Goal: Information Seeking & Learning: Learn about a topic

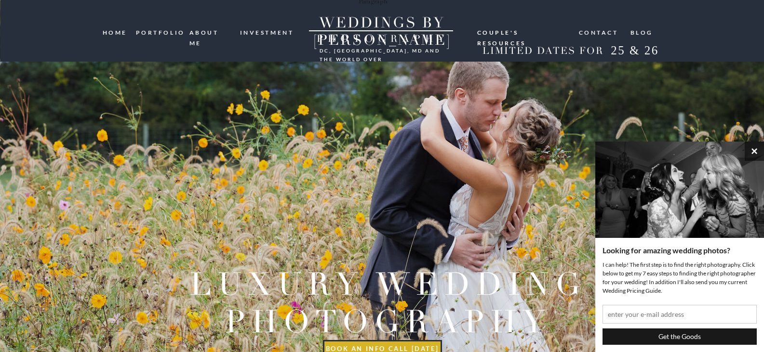
click at [756, 151] on button "×" at bounding box center [754, 151] width 19 height 19
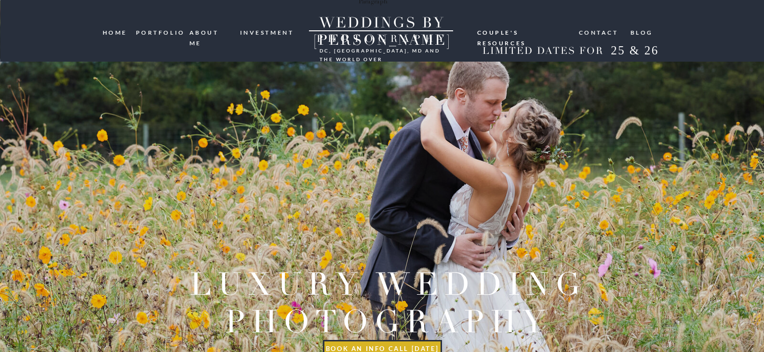
click at [278, 32] on nav "investment" at bounding box center [267, 31] width 55 height 9
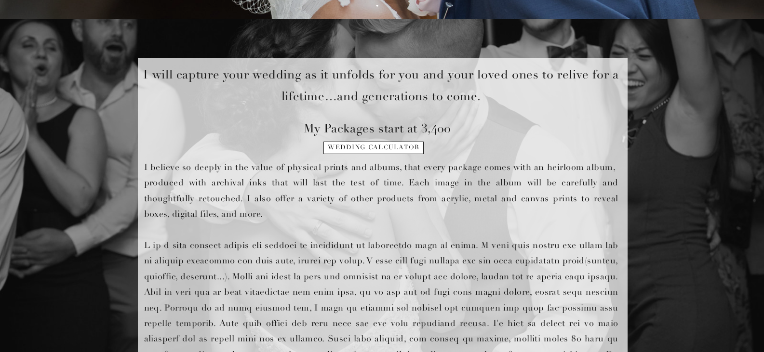
scroll to position [338, 0]
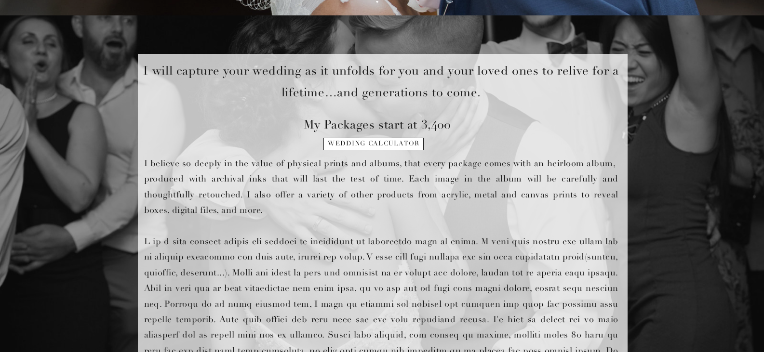
click at [382, 121] on p "My Packages start at 3,400" at bounding box center [382, 123] width 156 height 19
click at [372, 146] on h1 "wedding calculator" at bounding box center [374, 147] width 98 height 14
click at [375, 114] on p "My Packages start at 3,400" at bounding box center [382, 123] width 156 height 19
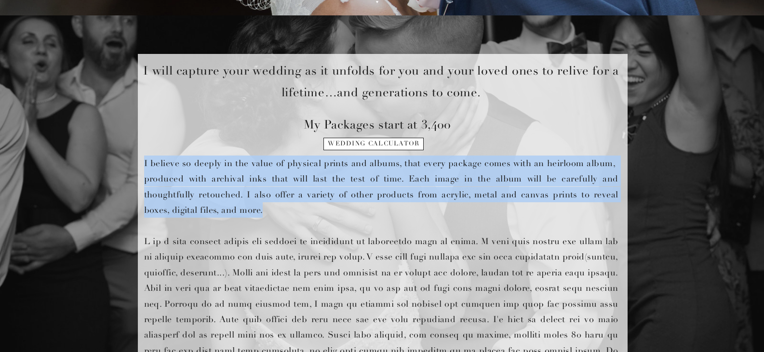
drag, startPoint x: 186, startPoint y: 142, endPoint x: 283, endPoint y: 209, distance: 117.8
click at [283, 209] on div "I believe so deeply in the value of physical prints and albums, that every pack…" at bounding box center [382, 235] width 579 height 440
click at [283, 209] on p "I believe so deeply in the value of physical prints and albums, that every pack…" at bounding box center [381, 271] width 474 height 230
drag, startPoint x: 283, startPoint y: 209, endPoint x: 263, endPoint y: 164, distance: 49.4
click at [263, 164] on p "I believe so deeply in the value of physical prints and albums, that every pack…" at bounding box center [381, 271] width 474 height 230
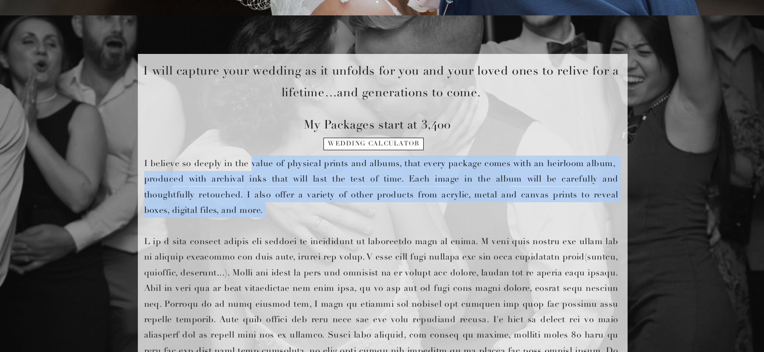
click at [263, 164] on p "I believe so deeply in the value of physical prints and albums, that every pack…" at bounding box center [381, 271] width 474 height 230
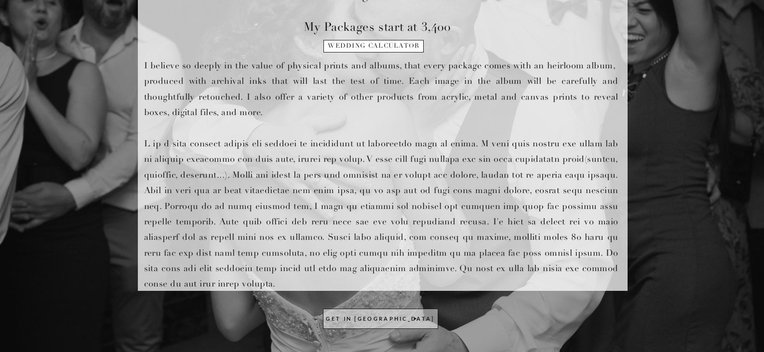
scroll to position [482, 0]
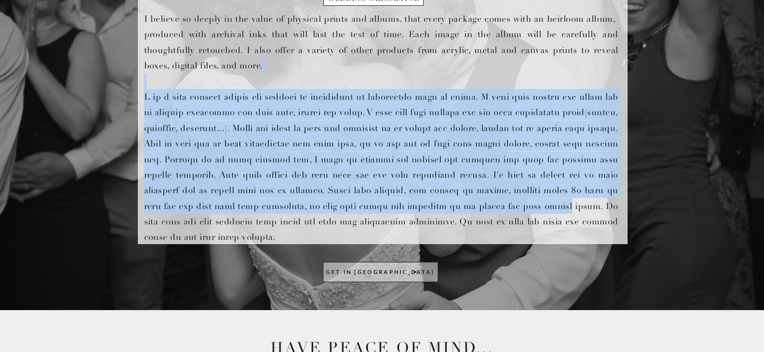
drag, startPoint x: 275, startPoint y: 90, endPoint x: 500, endPoint y: 201, distance: 250.6
click at [500, 201] on p "I believe so deeply in the value of physical prints and albums, that every pack…" at bounding box center [381, 126] width 474 height 230
click at [487, 210] on p "I believe so deeply in the value of physical prints and albums, that every pack…" at bounding box center [381, 126] width 474 height 230
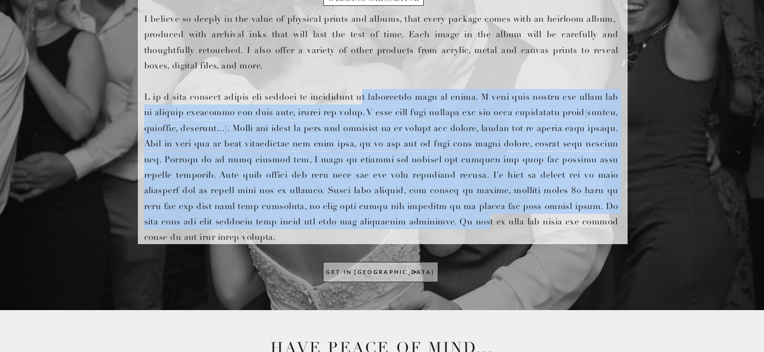
drag, startPoint x: 400, startPoint y: 218, endPoint x: 358, endPoint y: 98, distance: 127.6
click at [358, 98] on p "I believe so deeply in the value of physical prints and albums, that every pack…" at bounding box center [381, 126] width 474 height 230
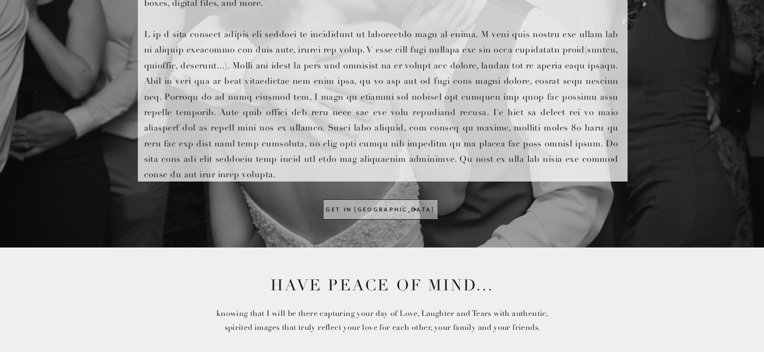
scroll to position [627, 0]
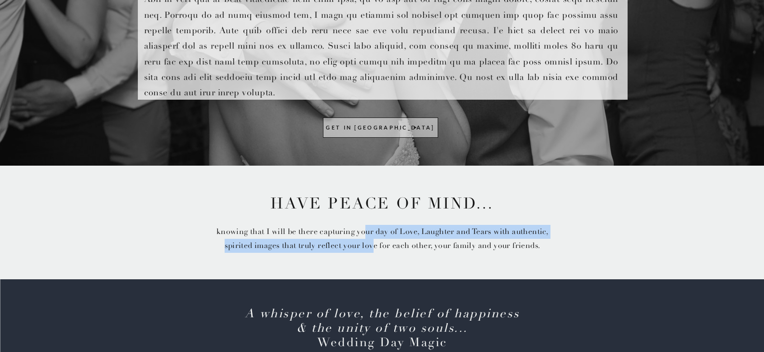
drag, startPoint x: 375, startPoint y: 253, endPoint x: 367, endPoint y: 232, distance: 22.6
click at [367, 232] on p "knowing that I will be there capturing your day of Love, Laughter and Tears wit…" at bounding box center [382, 239] width 355 height 29
click at [367, 231] on p "knowing that I will be there capturing your day of Love, Laughter and Tears wit…" at bounding box center [382, 239] width 355 height 29
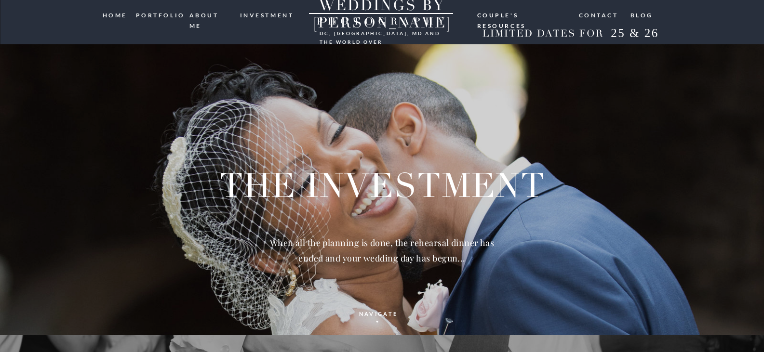
scroll to position [0, 0]
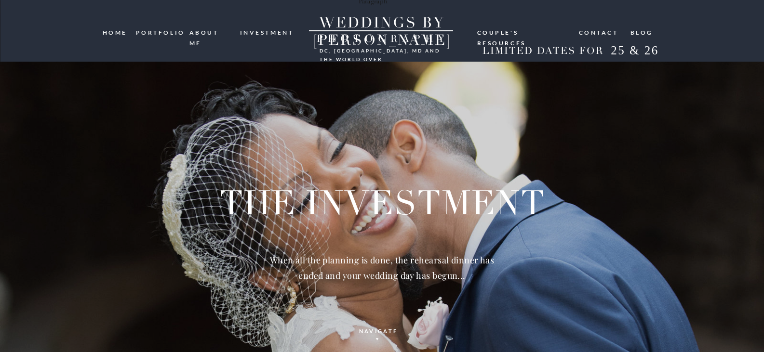
click at [166, 35] on nav "portfolio" at bounding box center [159, 31] width 46 height 9
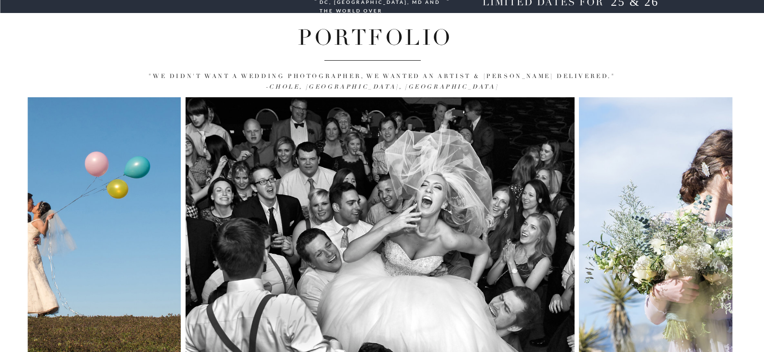
scroll to position [112, 0]
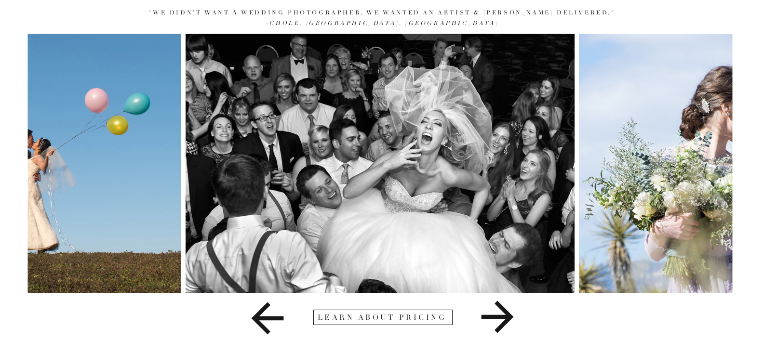
click at [499, 327] on icon at bounding box center [497, 317] width 32 height 32
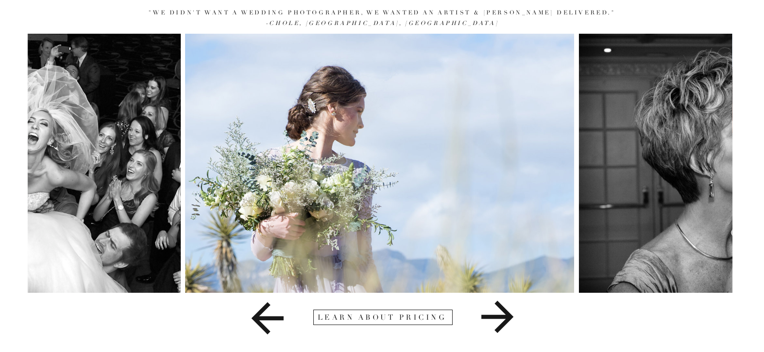
click at [504, 306] on icon at bounding box center [497, 317] width 237 height 48
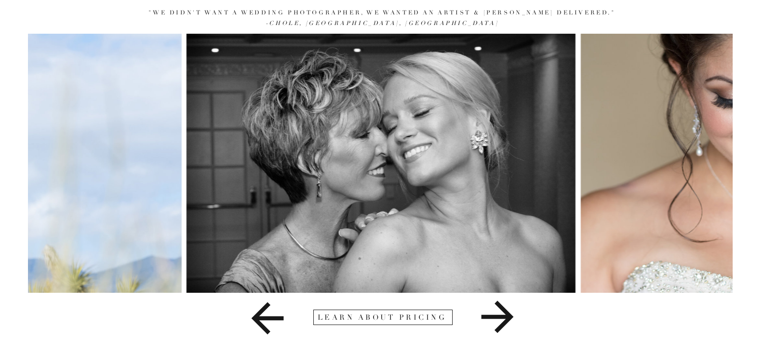
click at [504, 306] on icon at bounding box center [497, 317] width 237 height 48
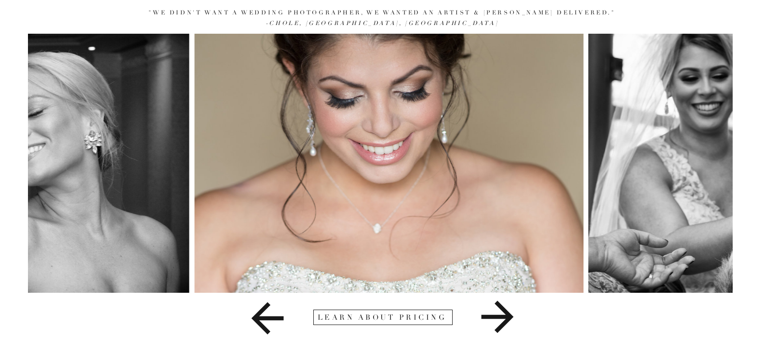
click at [503, 306] on icon at bounding box center [497, 317] width 237 height 48
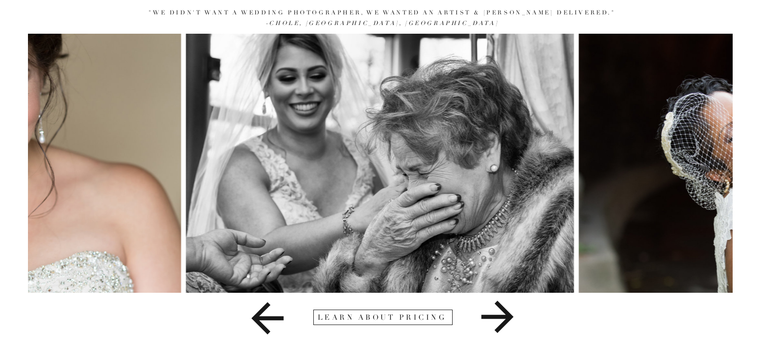
click at [503, 306] on icon at bounding box center [497, 317] width 237 height 48
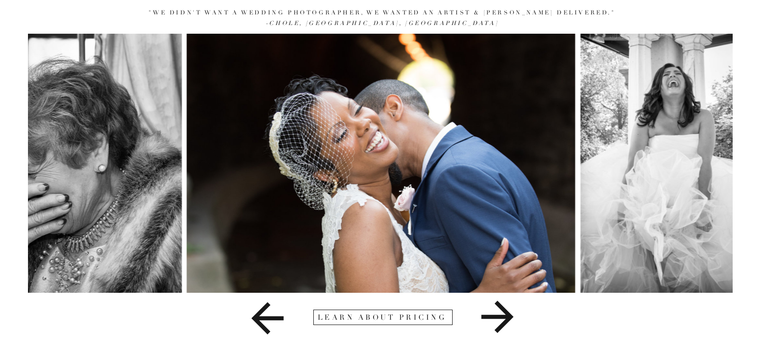
click at [503, 306] on icon at bounding box center [497, 317] width 237 height 48
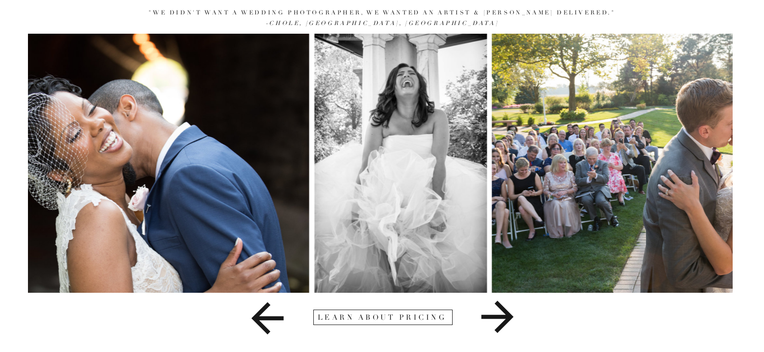
click at [503, 306] on icon at bounding box center [497, 317] width 237 height 48
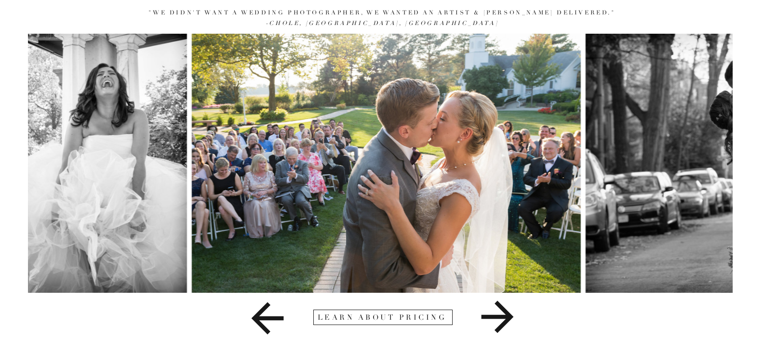
click at [503, 306] on icon at bounding box center [497, 317] width 237 height 48
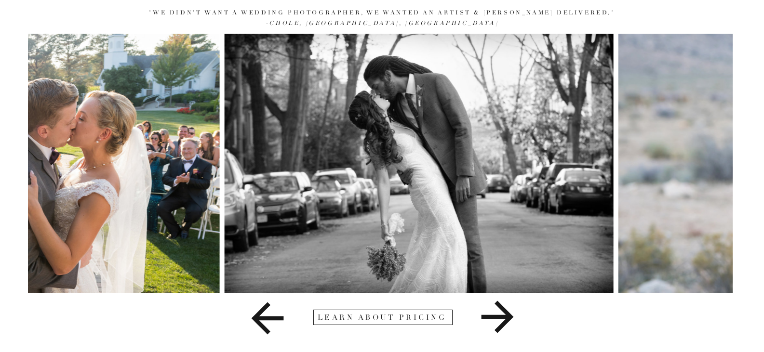
click at [503, 306] on icon at bounding box center [497, 317] width 237 height 48
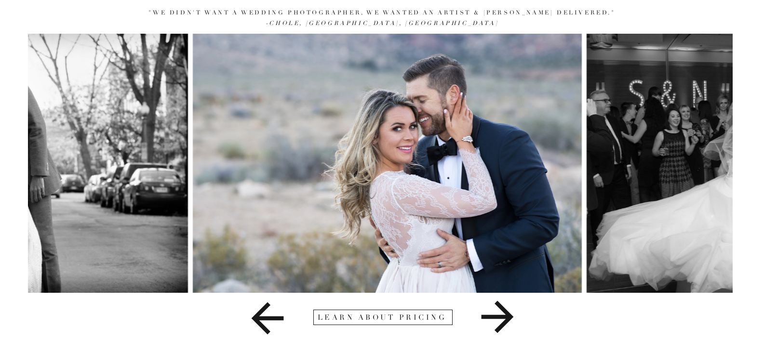
click at [503, 306] on icon at bounding box center [497, 317] width 237 height 48
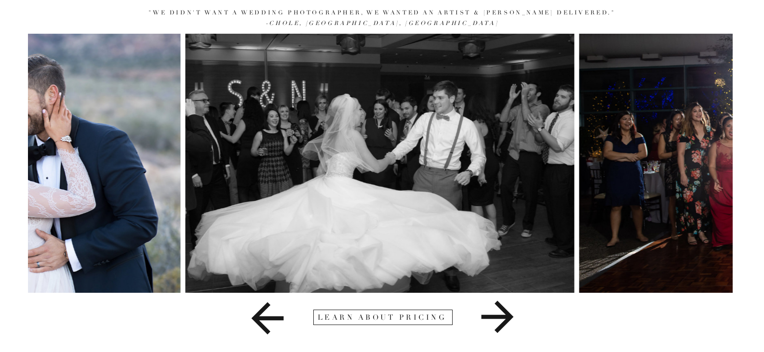
scroll to position [0, 0]
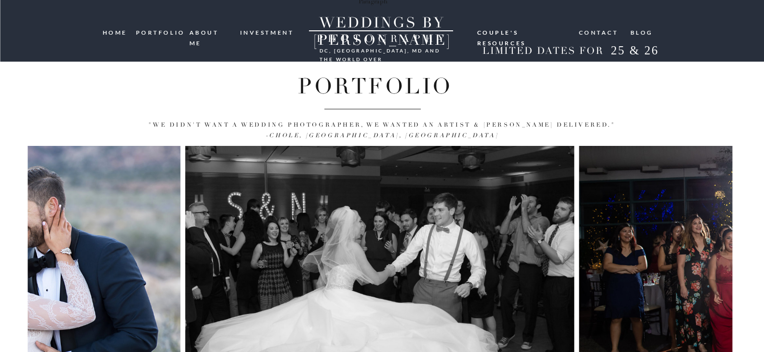
click at [620, 50] on h2 "25 & 26" at bounding box center [635, 51] width 63 height 17
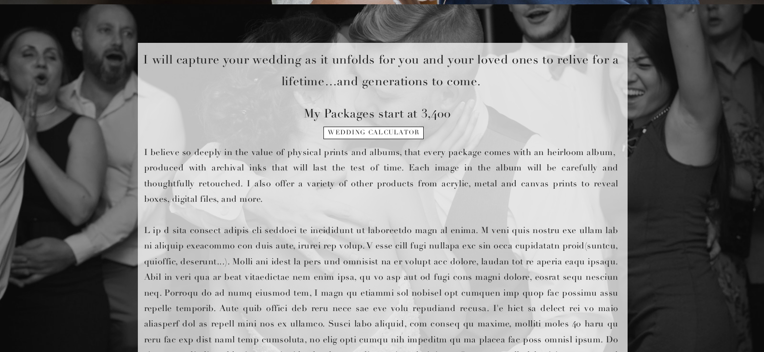
scroll to position [386, 0]
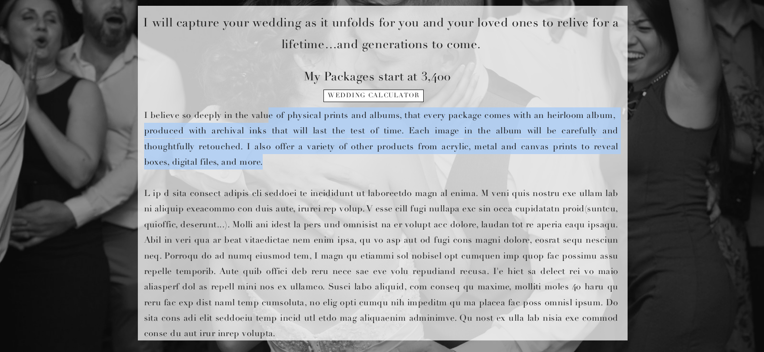
drag, startPoint x: 378, startPoint y: 144, endPoint x: 270, endPoint y: 116, distance: 111.1
click at [270, 116] on p "I believe so deeply in the value of physical prints and albums, that every pack…" at bounding box center [381, 223] width 474 height 230
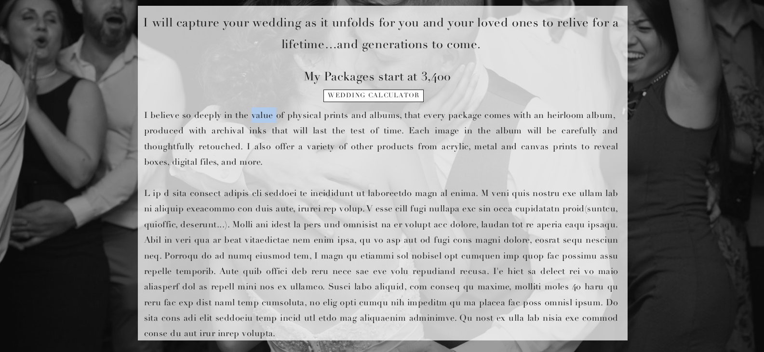
click at [270, 116] on p "I believe so deeply in the value of physical prints and albums, that every pack…" at bounding box center [381, 223] width 474 height 230
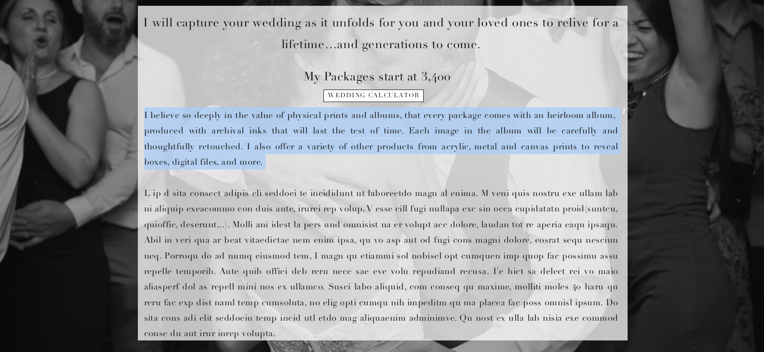
click at [270, 116] on p "I believe so deeply in the value of physical prints and albums, that every pack…" at bounding box center [381, 223] width 474 height 230
click at [290, 163] on p "I believe so deeply in the value of physical prints and albums, that every pack…" at bounding box center [381, 223] width 474 height 230
drag, startPoint x: 299, startPoint y: 130, endPoint x: 303, endPoint y: 155, distance: 25.4
click at [303, 155] on p "I believe so deeply in the value of physical prints and albums, that every pack…" at bounding box center [381, 223] width 474 height 230
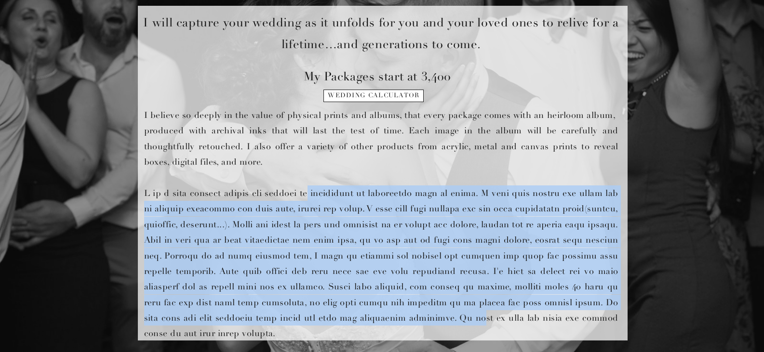
drag, startPoint x: 321, startPoint y: 214, endPoint x: 398, endPoint y: 330, distance: 140.2
click at [398, 330] on p "I believe so deeply in the value of physical prints and albums, that every pack…" at bounding box center [381, 223] width 474 height 230
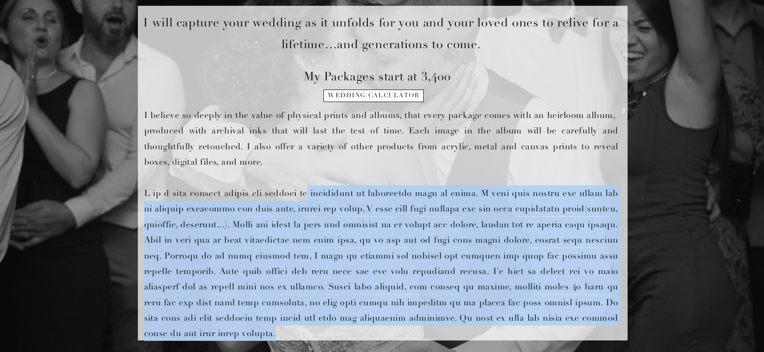
click at [397, 330] on p "I believe so deeply in the value of physical prints and albums, that every pack…" at bounding box center [381, 223] width 474 height 230
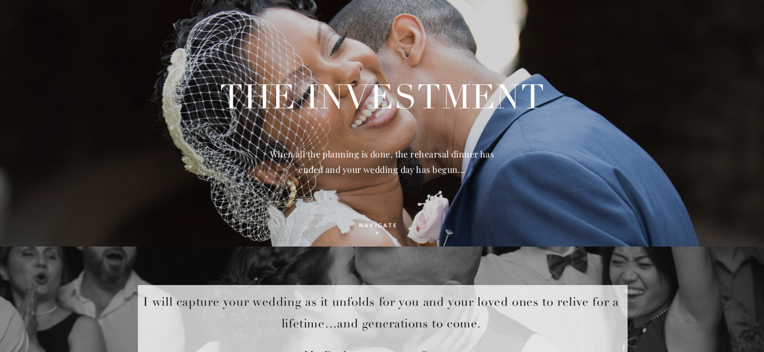
scroll to position [0, 0]
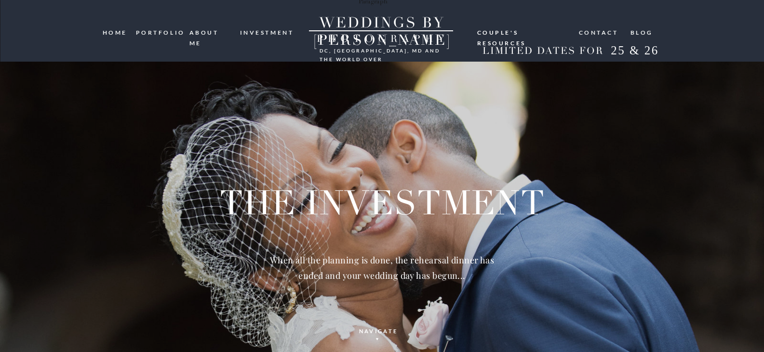
drag, startPoint x: 389, startPoint y: 8, endPoint x: 388, endPoint y: 14, distance: 5.4
click at [389, 8] on div at bounding box center [382, 31] width 764 height 62
click at [387, 19] on h2 "WEDDINGS BY [PERSON_NAME]" at bounding box center [382, 22] width 176 height 17
